Goal: Transaction & Acquisition: Purchase product/service

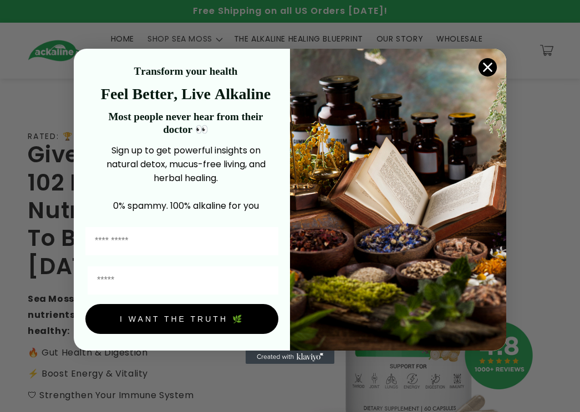
click at [50, 67] on icon "Close dialog" at bounding box center [488, 67] width 8 height 8
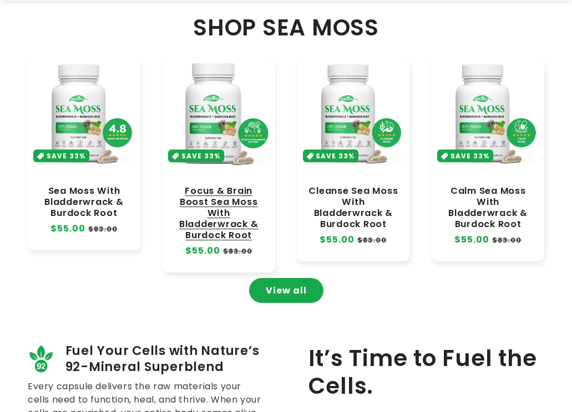
scroll to position [554, 0]
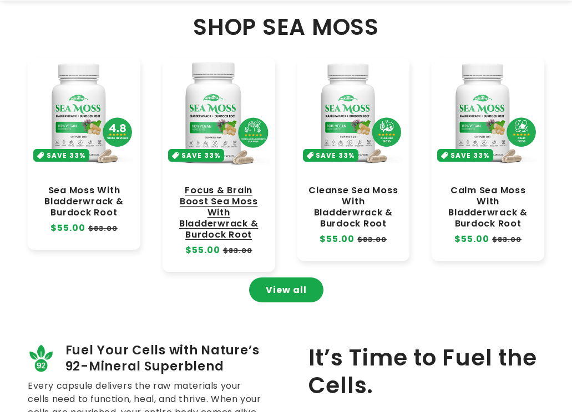
click at [50, 84] on link "Focus & Brain Boost Sea Moss With Bladderwrack & Burdock Root" at bounding box center [219, 213] width 90 height 56
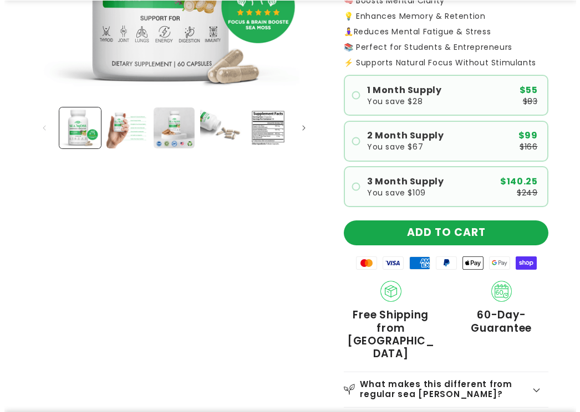
scroll to position [333, 0]
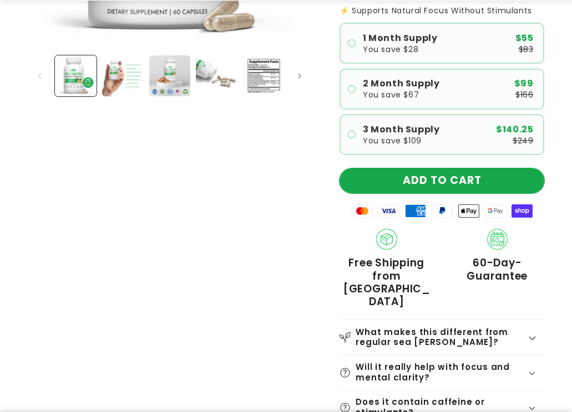
click at [470, 175] on button "ADD TO CART" at bounding box center [441, 181] width 205 height 25
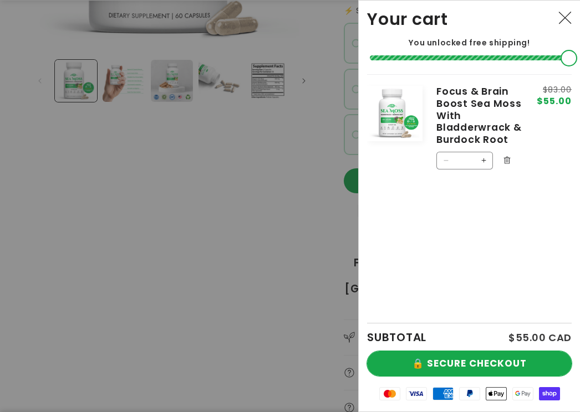
click at [471, 353] on button "🔒 SECURE CHECKOUT" at bounding box center [469, 364] width 205 height 25
